Goal: Task Accomplishment & Management: Use online tool/utility

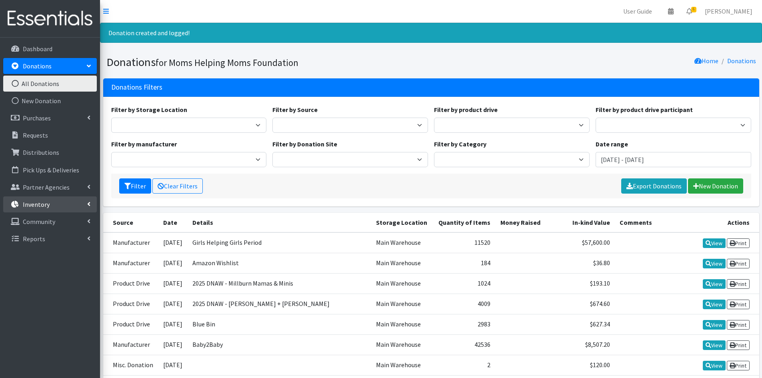
click at [66, 205] on link "Inventory" at bounding box center [50, 204] width 94 height 16
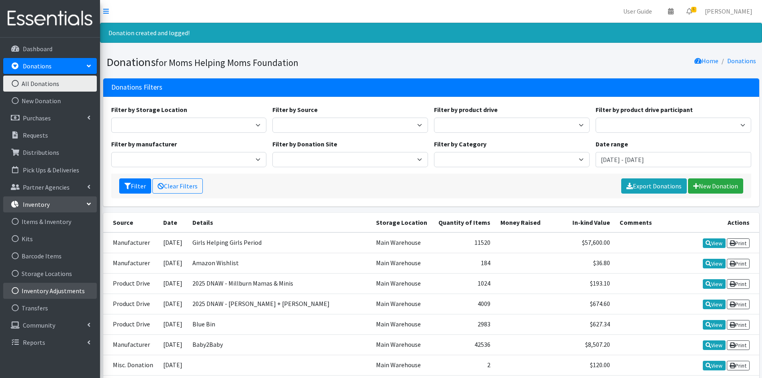
click at [17, 289] on icon at bounding box center [15, 290] width 10 height 7
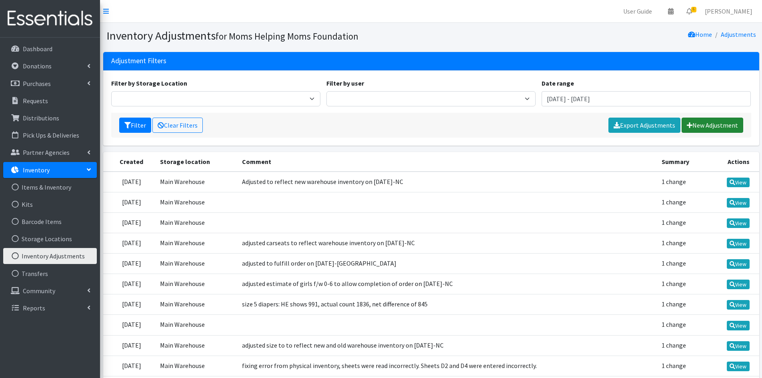
click at [703, 126] on link "New Adjustment" at bounding box center [713, 125] width 62 height 15
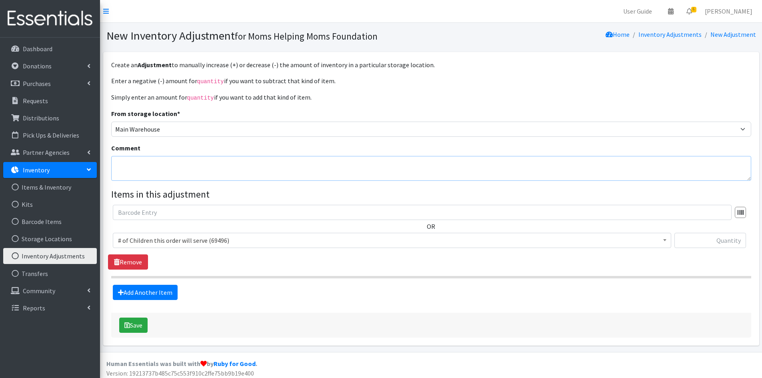
click at [154, 165] on textarea "Comment" at bounding box center [431, 168] width 640 height 25
type textarea "Did a diaper exchange with Connie Sherrillo from John Corr Family Resources"
click at [666, 240] on b at bounding box center [664, 240] width 3 height 2
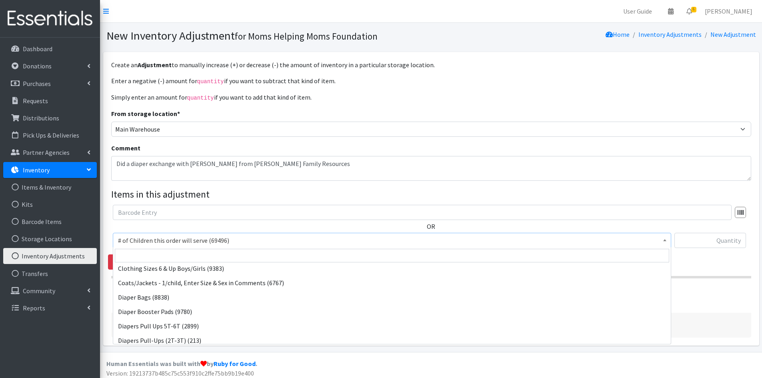
scroll to position [760, 0]
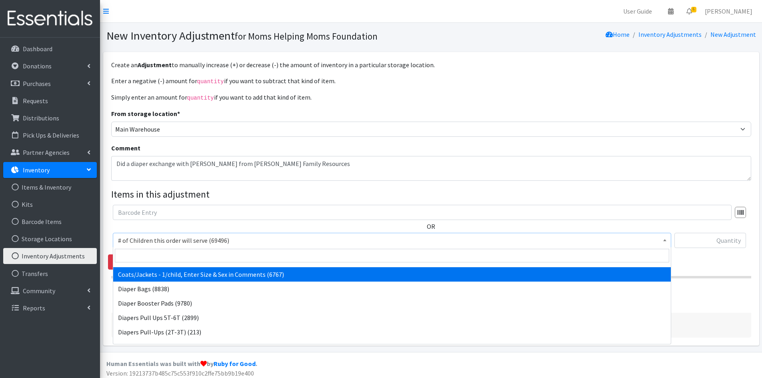
click at [673, 228] on div "OR # of Children this order will serve (69496) # of Individuals Living in House…" at bounding box center [431, 230] width 646 height 50
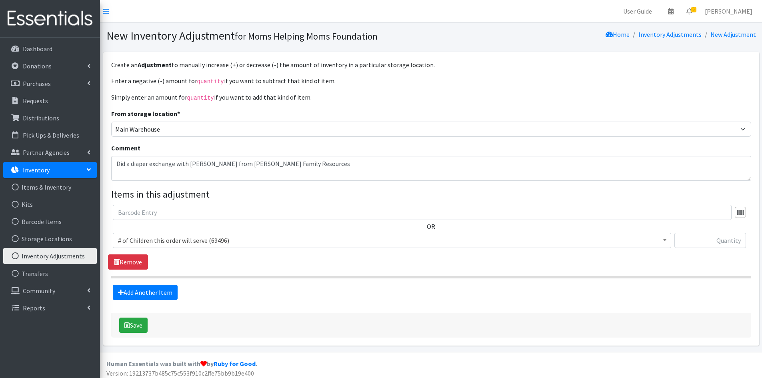
click at [667, 236] on span at bounding box center [665, 239] width 8 height 12
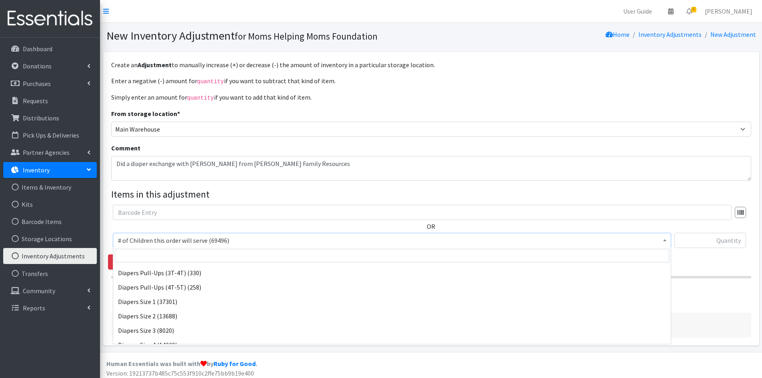
scroll to position [880, 0]
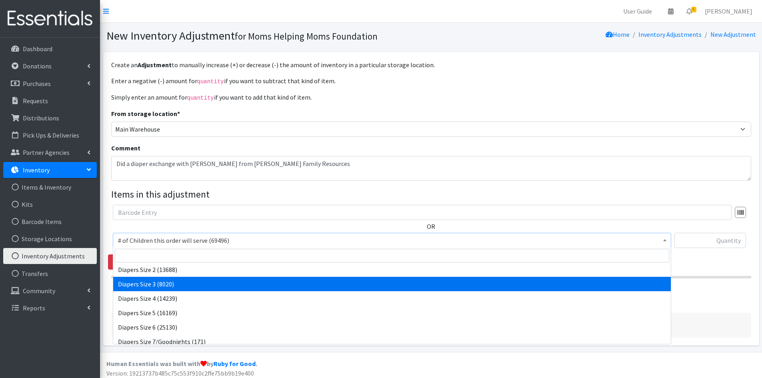
select select "1966"
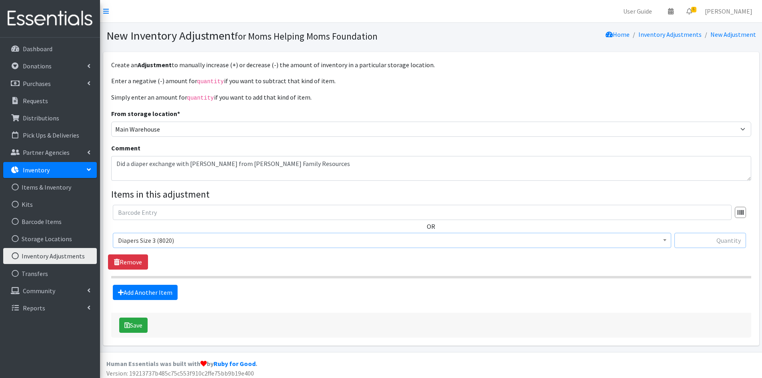
click at [688, 240] on input "text" at bounding box center [711, 240] width 72 height 15
type input "448"
click at [151, 294] on link "Add Another Item" at bounding box center [145, 292] width 65 height 15
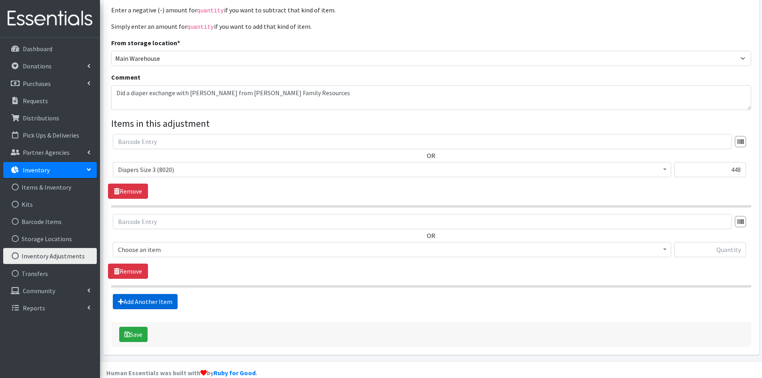
scroll to position [83, 0]
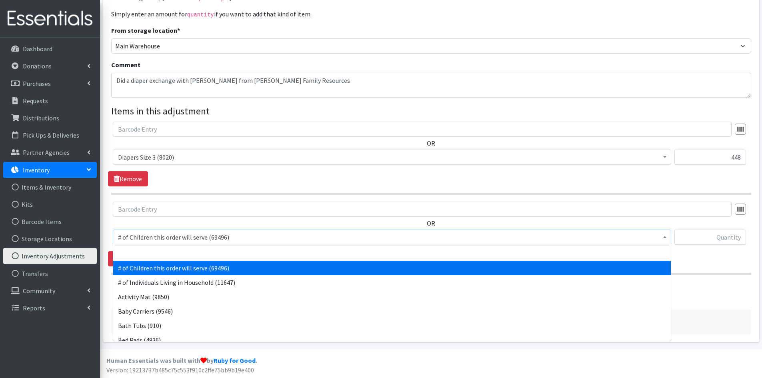
click at [669, 234] on span at bounding box center [665, 236] width 8 height 12
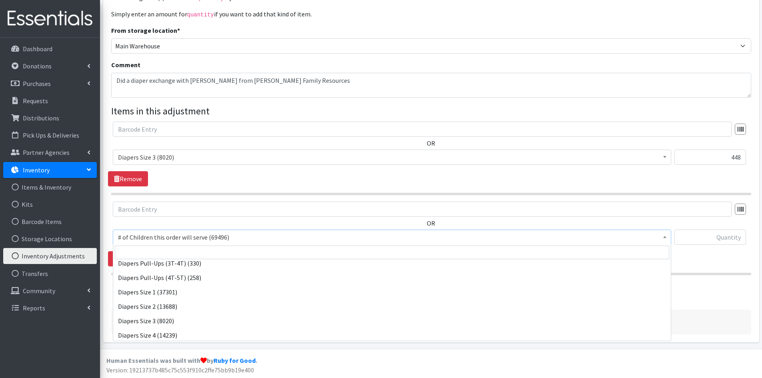
scroll to position [880, 0]
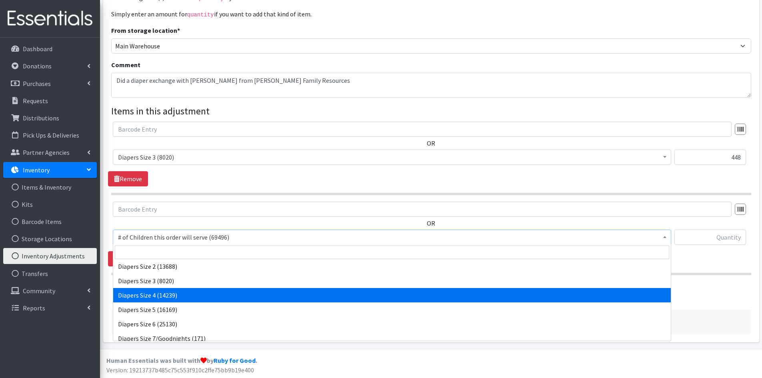
select select "1967"
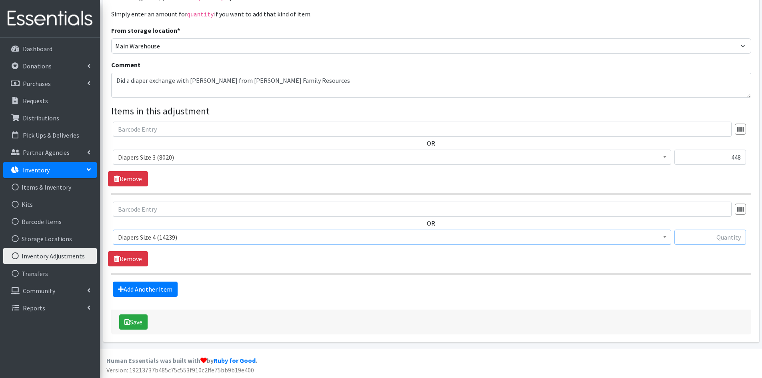
click at [693, 234] on input "text" at bounding box center [711, 237] width 72 height 15
type input "372"
click at [133, 286] on link "Add Another Item" at bounding box center [145, 289] width 65 height 15
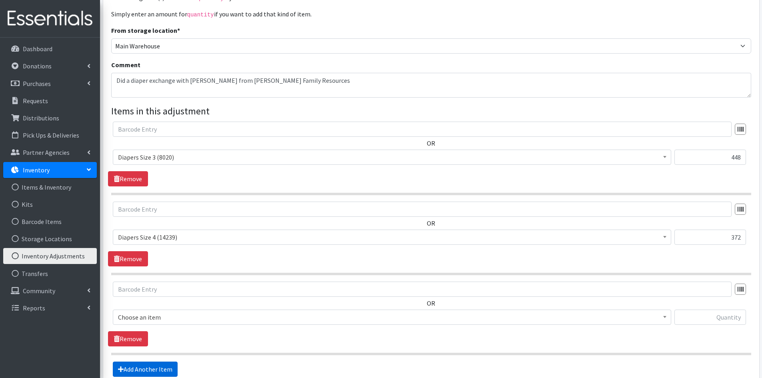
scroll to position [163, 0]
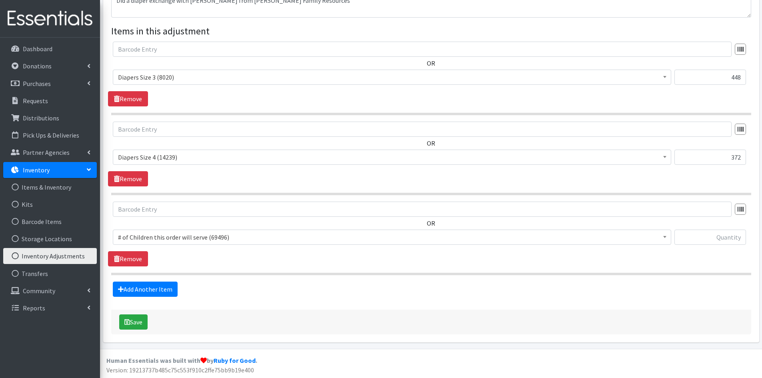
click at [665, 232] on span at bounding box center [665, 236] width 8 height 12
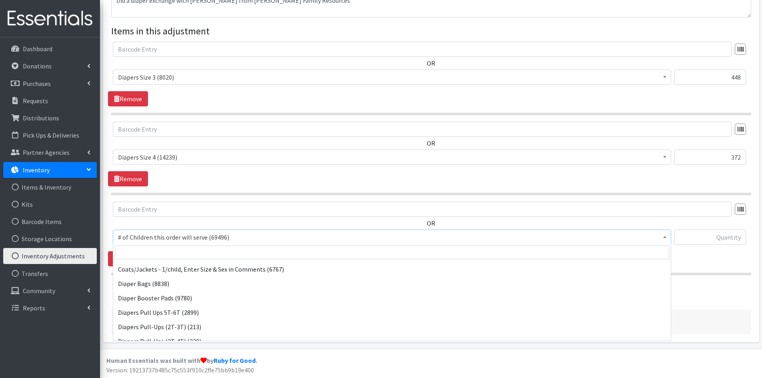
scroll to position [840, 0]
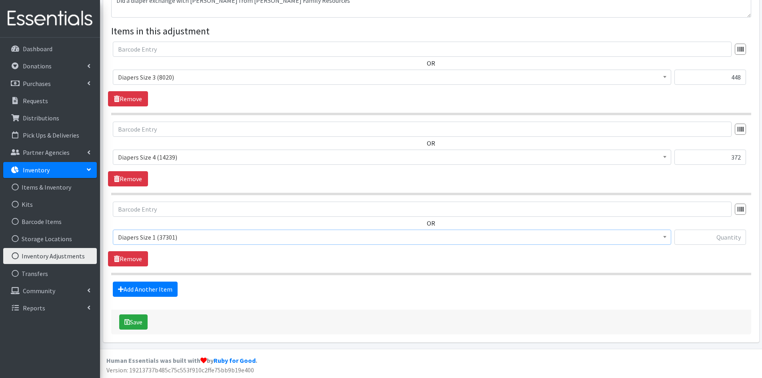
select select "1964"
click at [707, 236] on input "text" at bounding box center [711, 237] width 72 height 15
type input "-900"
click at [134, 320] on button "Save" at bounding box center [133, 321] width 28 height 15
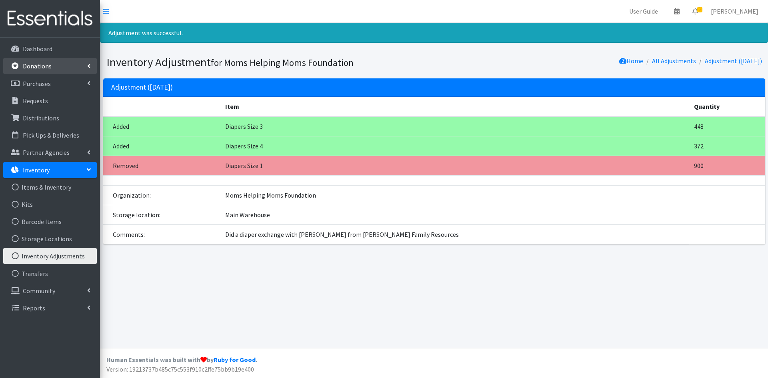
click at [37, 63] on p "Donations" at bounding box center [37, 66] width 29 height 8
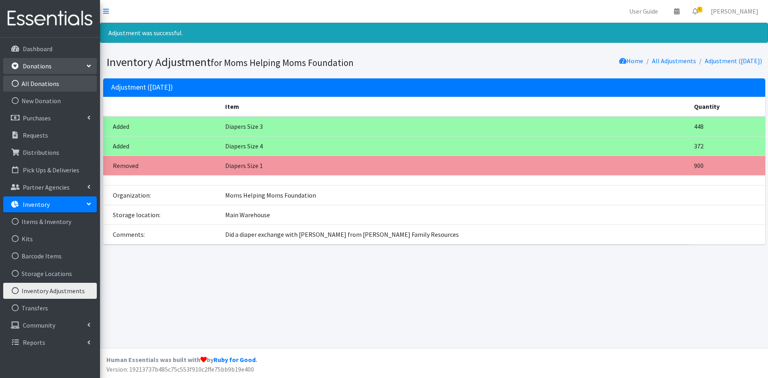
click at [39, 81] on link "All Donations" at bounding box center [50, 84] width 94 height 16
